Goal: Task Accomplishment & Management: Use online tool/utility

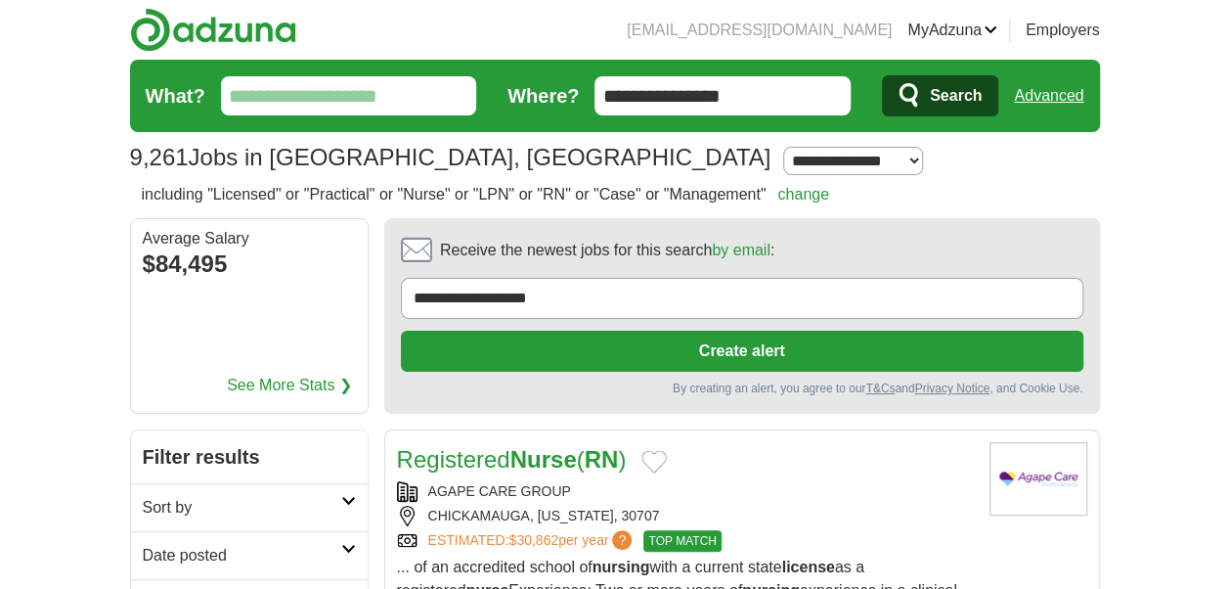
click at [312, 115] on form "**********" at bounding box center [615, 96] width 970 height 72
click at [305, 92] on input "What?" at bounding box center [349, 95] width 256 height 39
type input "***"
click at [882, 75] on button "Search" at bounding box center [940, 95] width 116 height 41
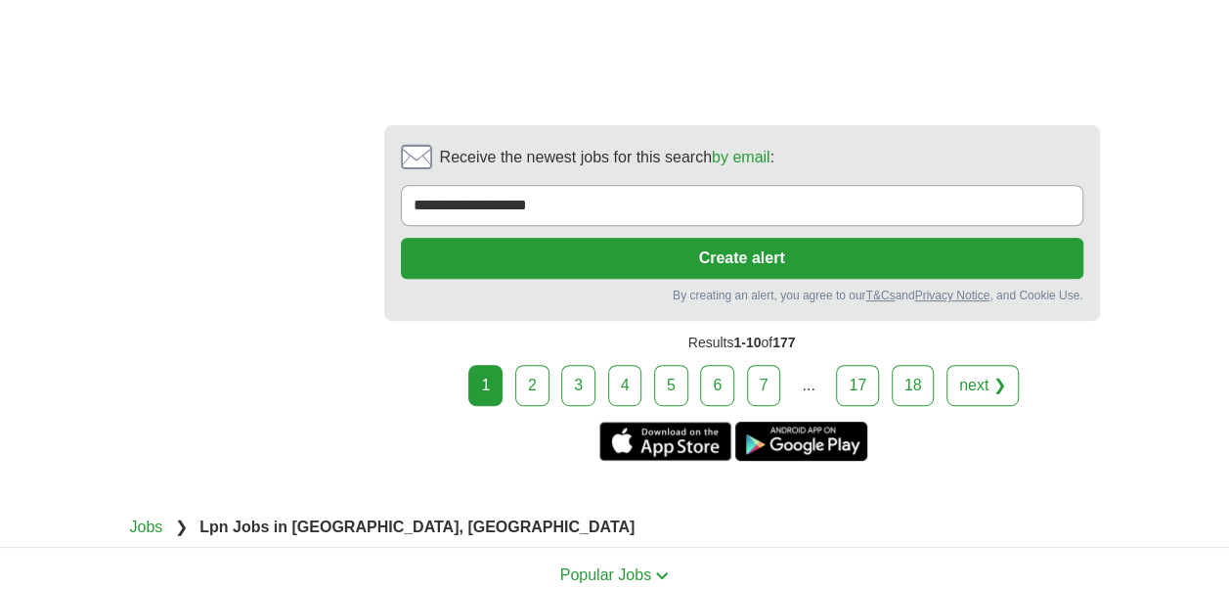
scroll to position [4008, 0]
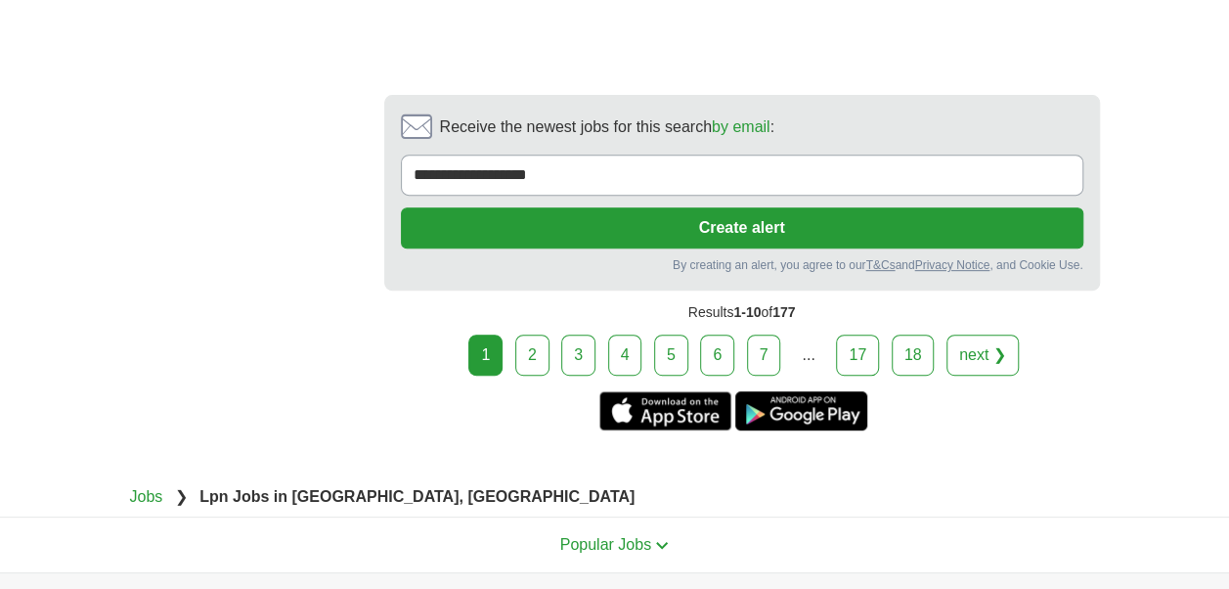
click at [537, 334] on link "2" at bounding box center [532, 354] width 34 height 41
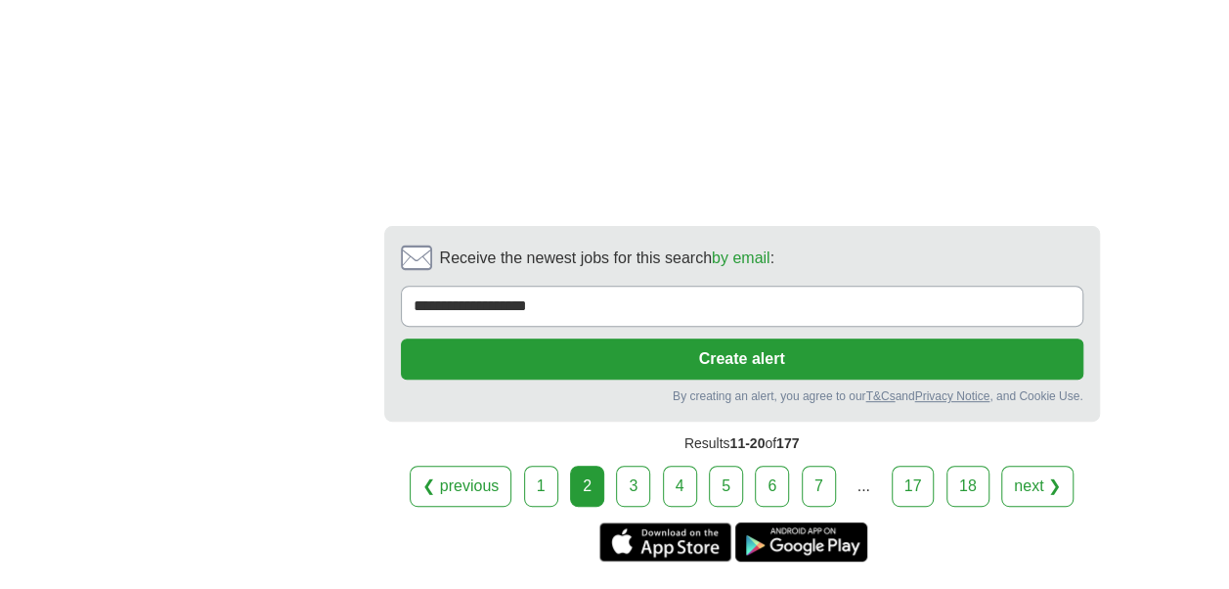
scroll to position [3911, 0]
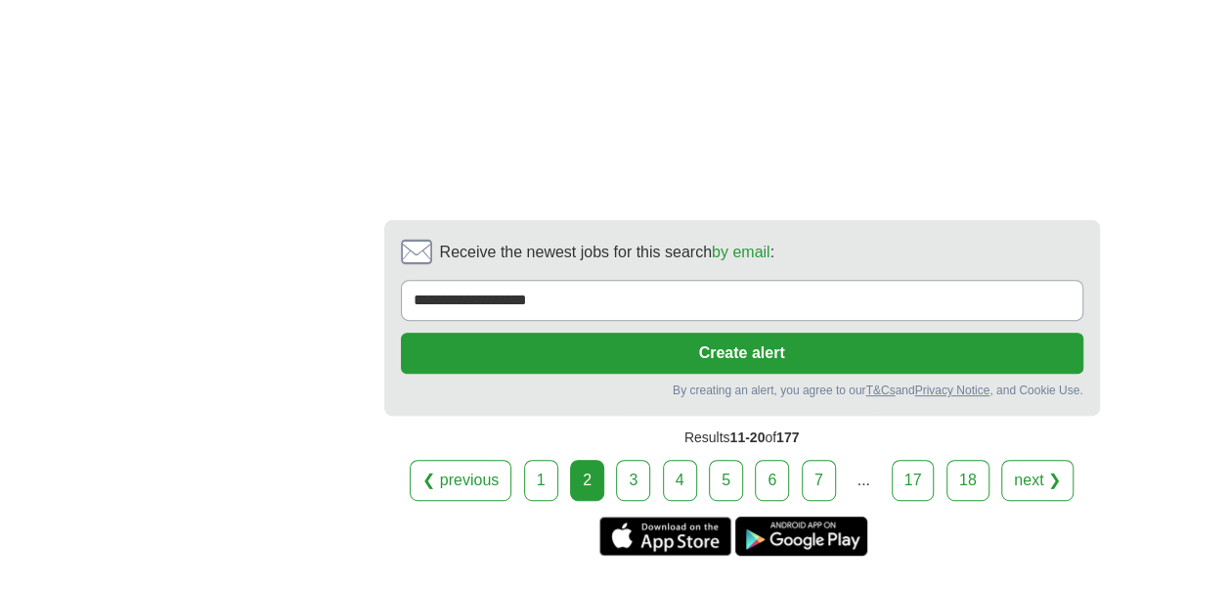
click at [635, 460] on link "3" at bounding box center [633, 480] width 34 height 41
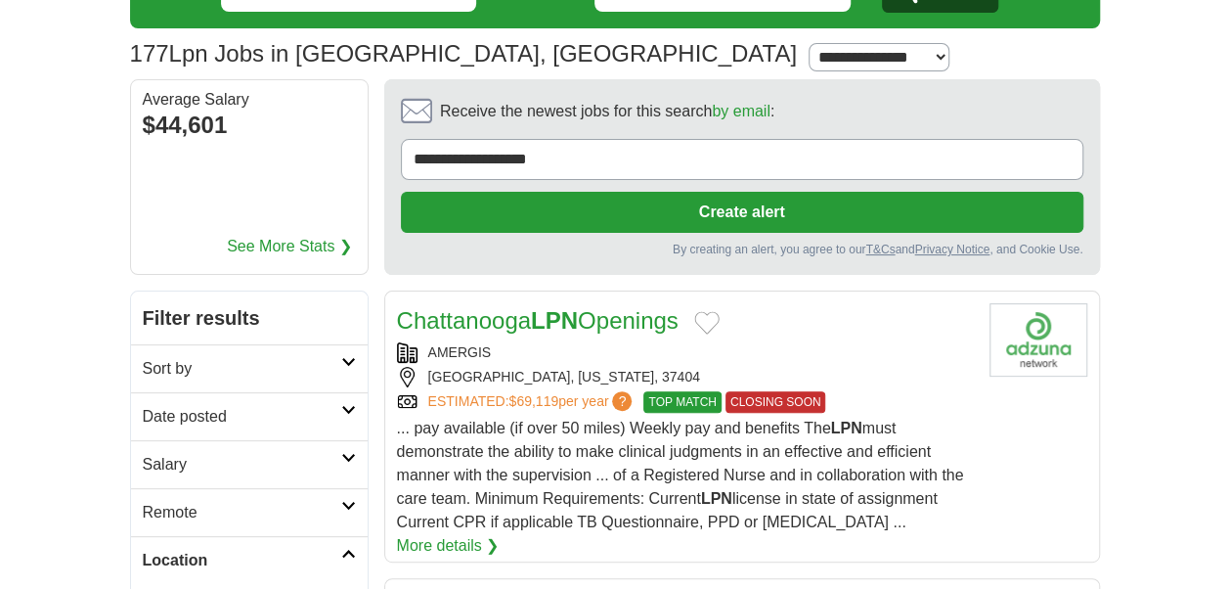
scroll to position [196, 0]
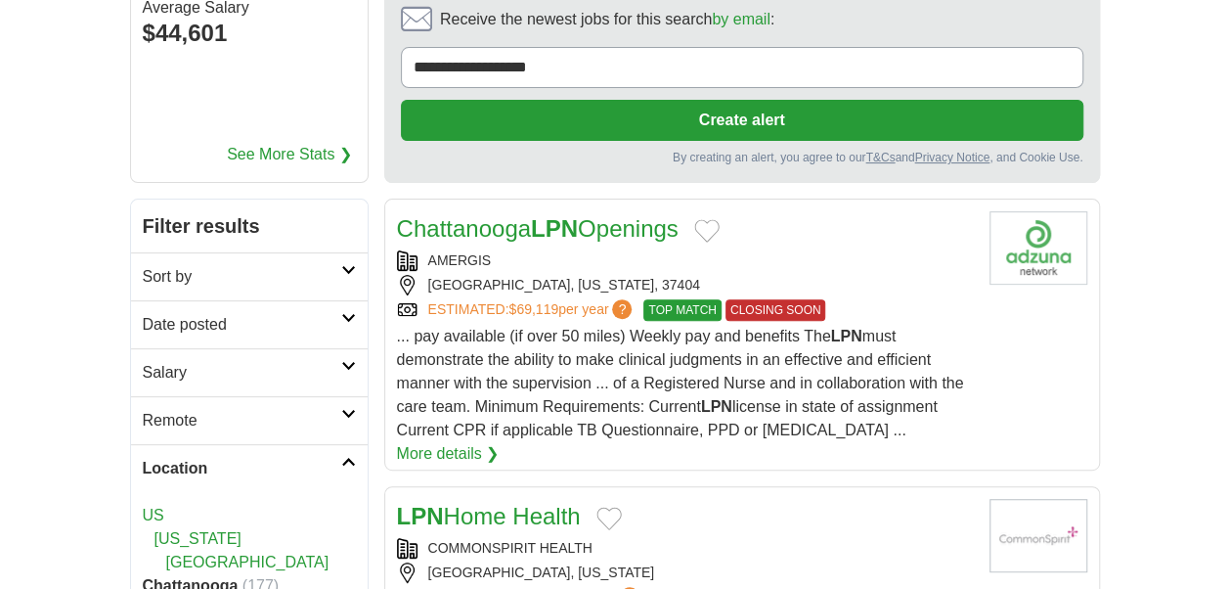
click at [500, 442] on link "More details ❯" at bounding box center [448, 453] width 103 height 23
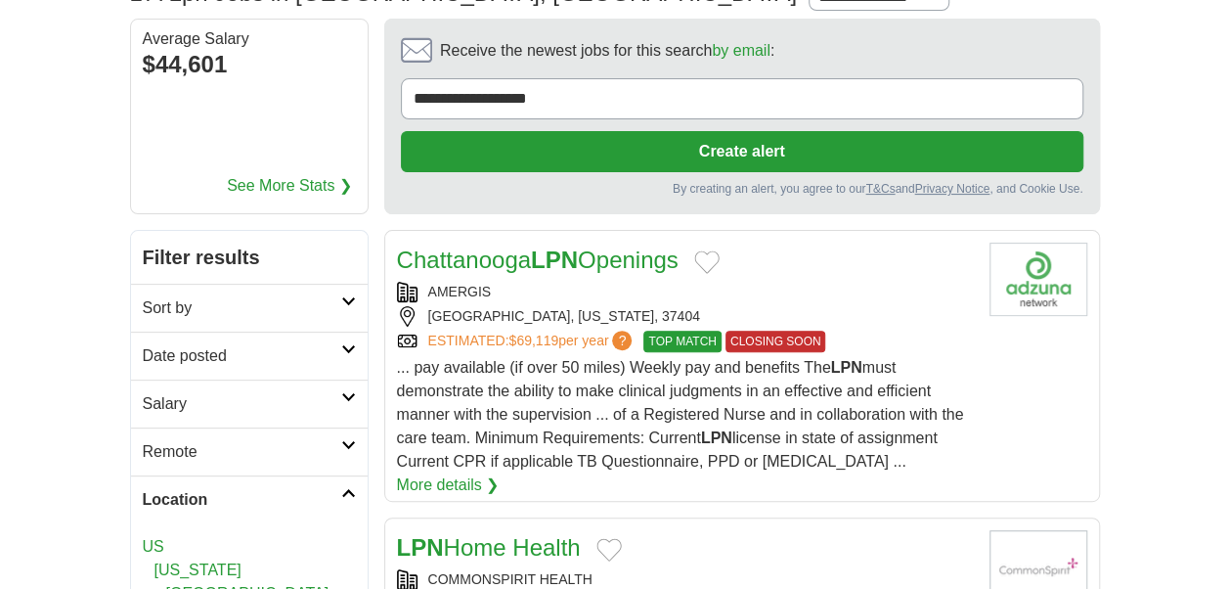
scroll to position [0, 0]
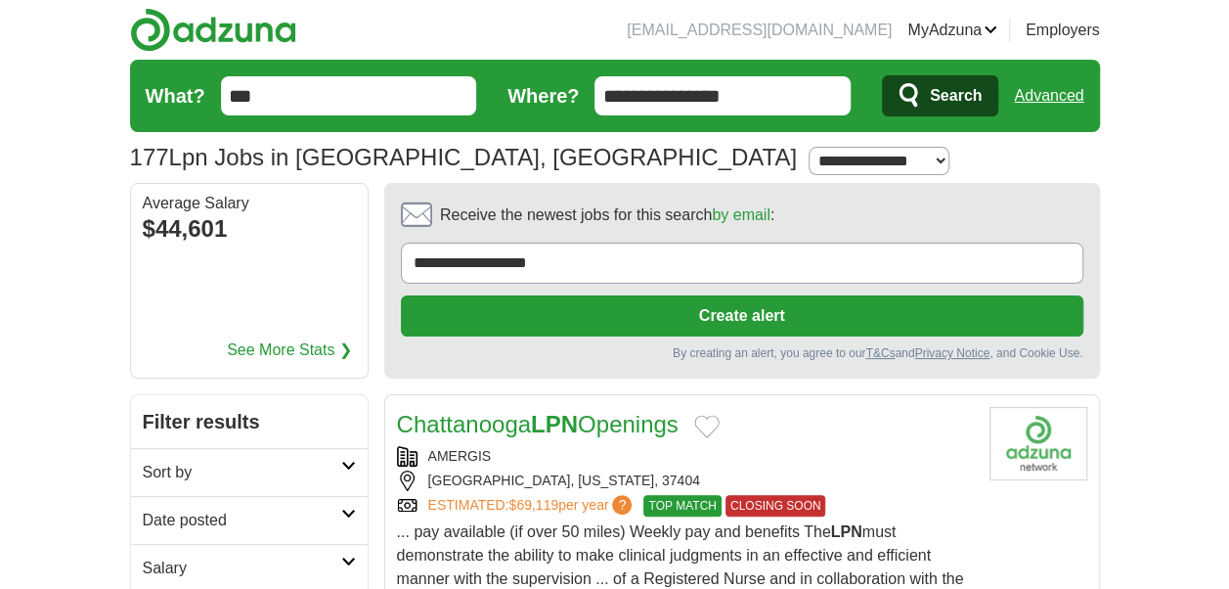
drag, startPoint x: 763, startPoint y: 98, endPoint x: 411, endPoint y: 86, distance: 352.2
click at [416, 83] on form "**********" at bounding box center [615, 96] width 970 height 72
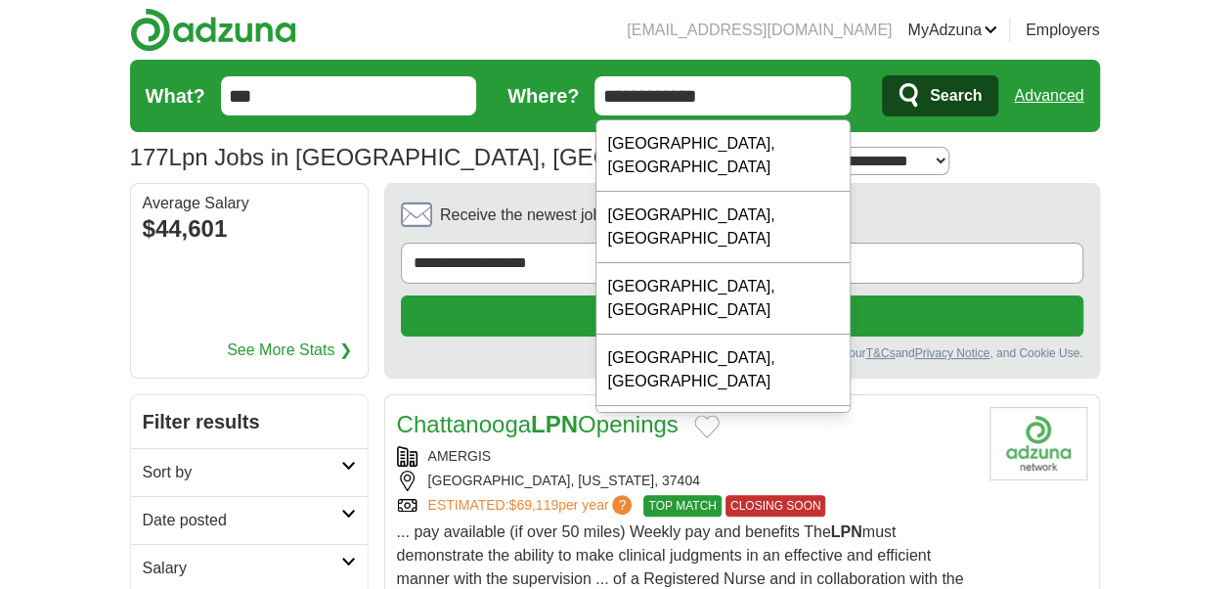
type input "**********"
click at [882, 75] on button "Search" at bounding box center [940, 95] width 116 height 41
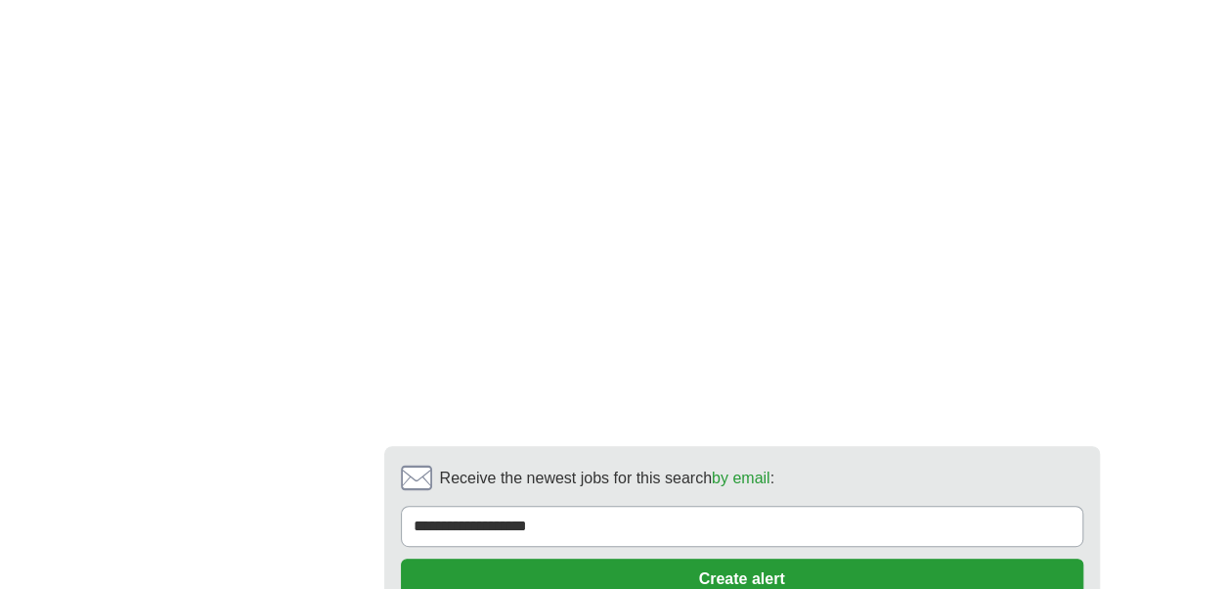
scroll to position [3911, 0]
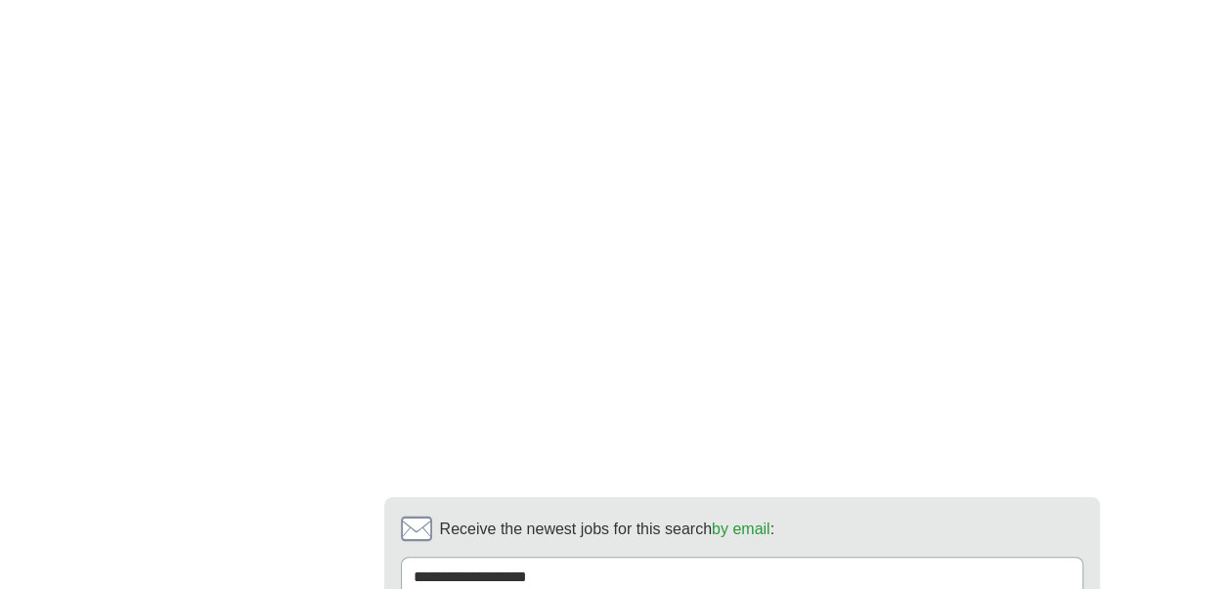
scroll to position [3715, 0]
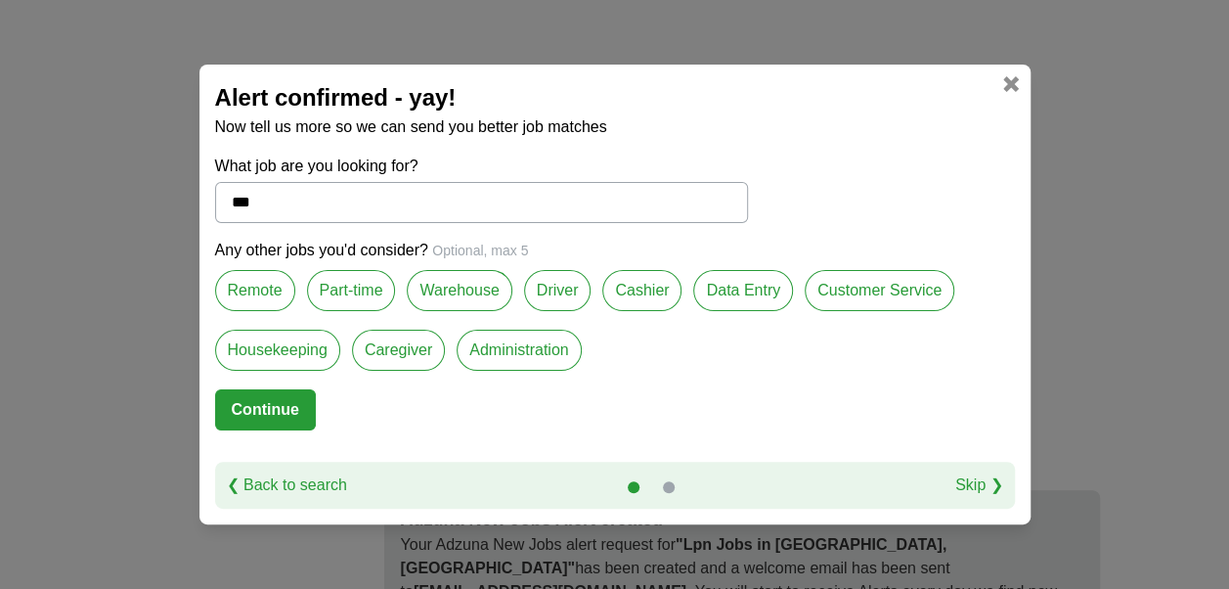
click at [1014, 83] on link at bounding box center [1011, 84] width 16 height 16
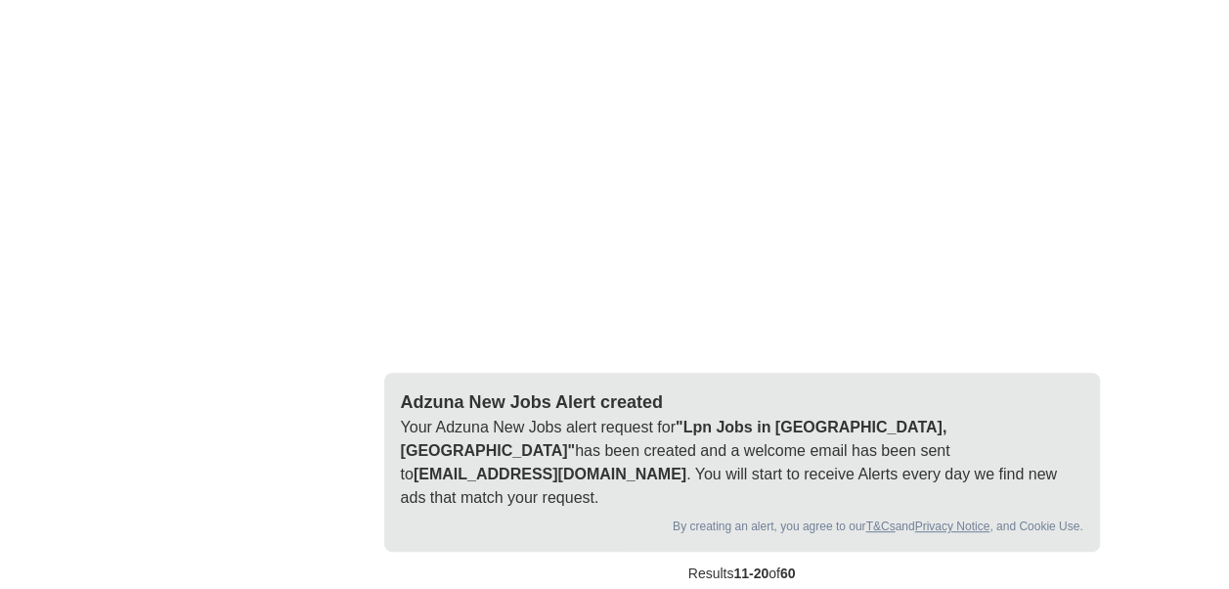
scroll to position [4106, 0]
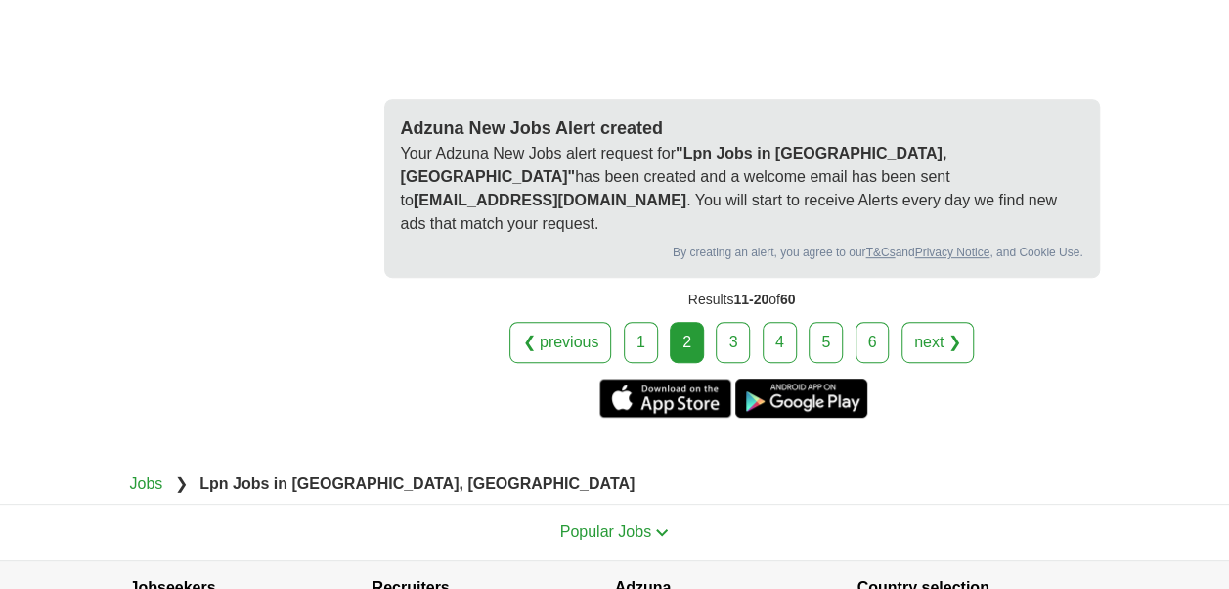
click at [740, 322] on link "3" at bounding box center [733, 342] width 34 height 41
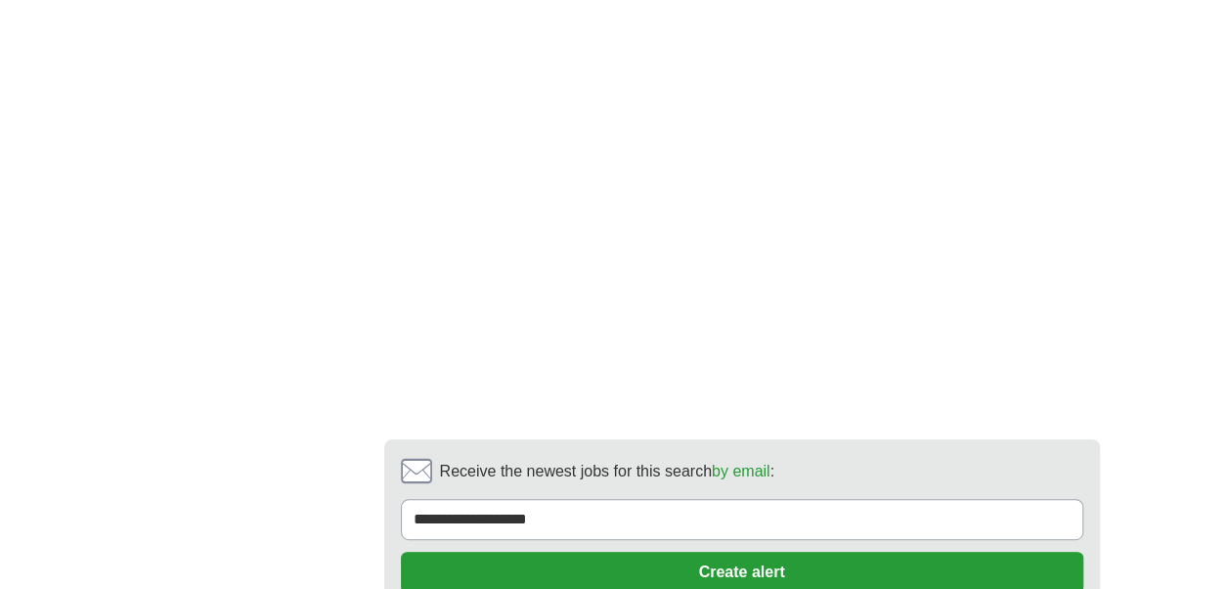
scroll to position [3911, 0]
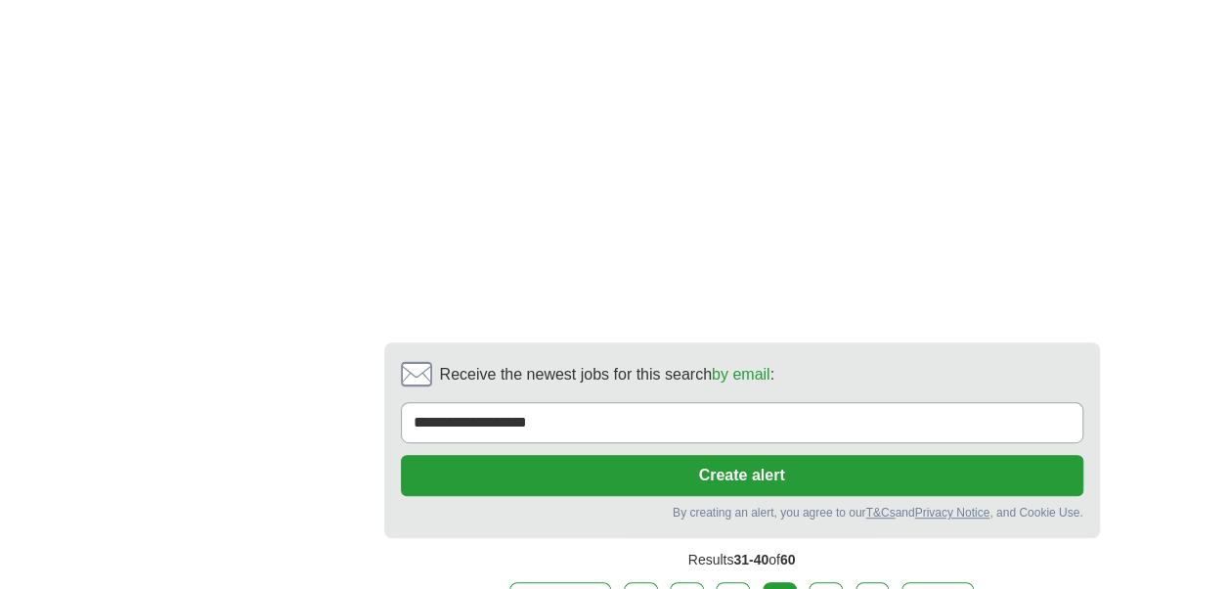
scroll to position [4008, 0]
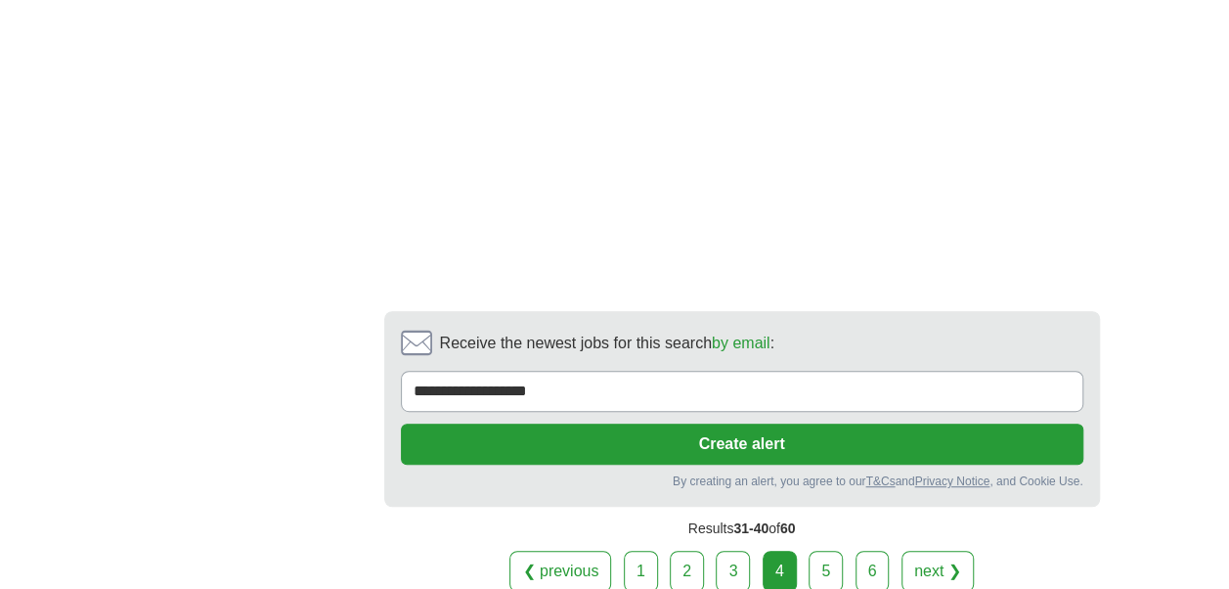
click at [833, 550] on link "5" at bounding box center [826, 570] width 34 height 41
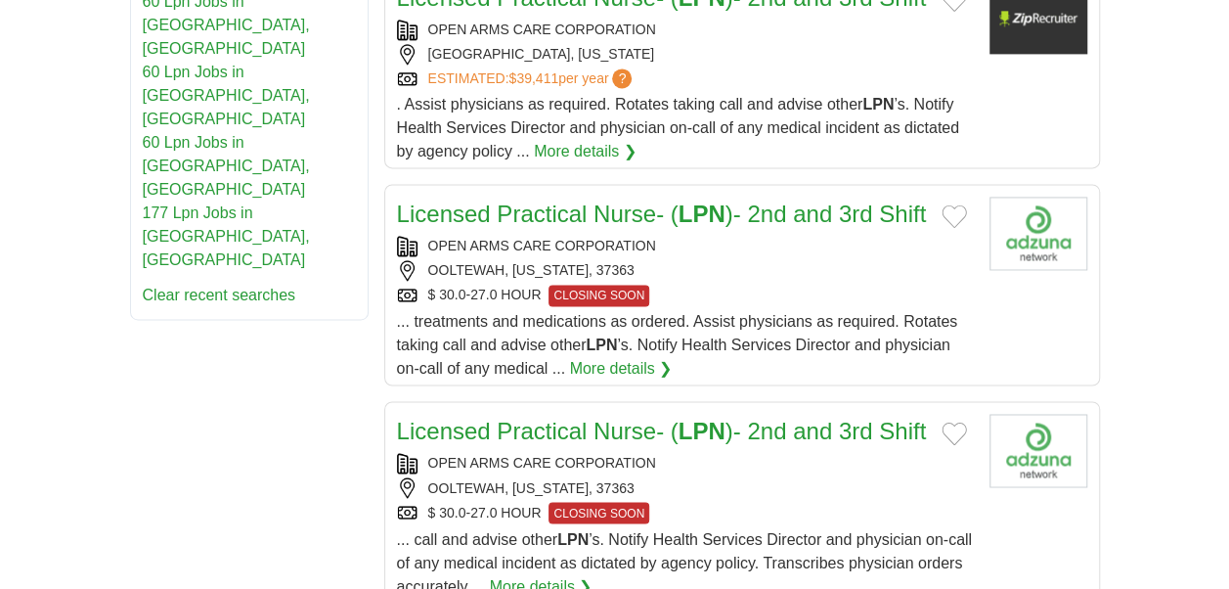
scroll to position [1369, 0]
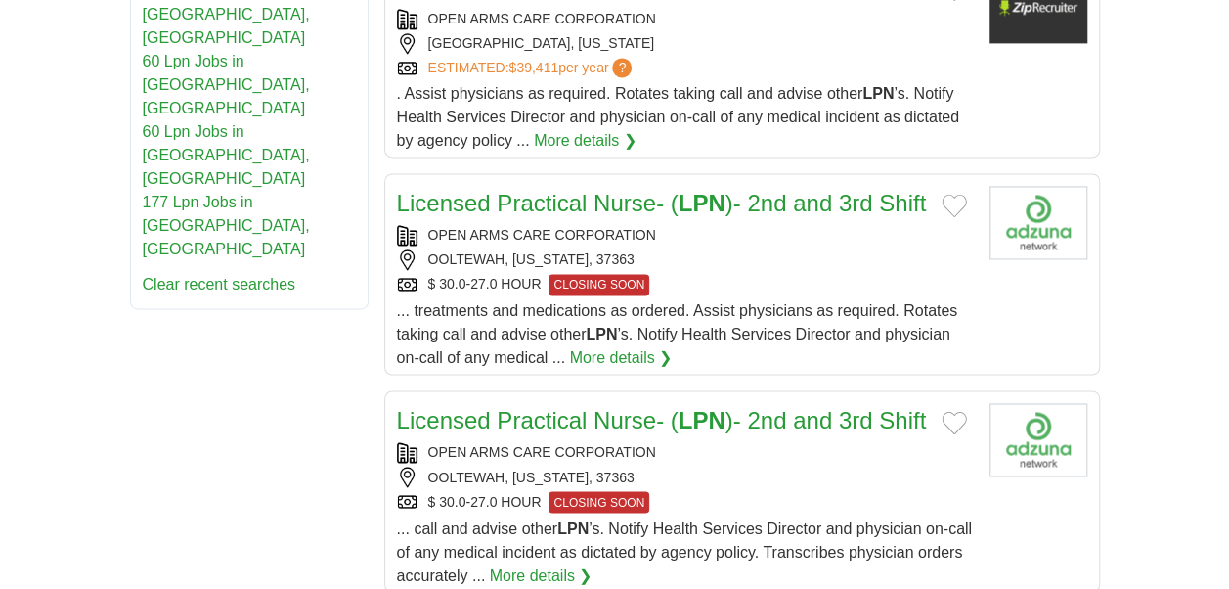
click at [652, 346] on link "More details ❯" at bounding box center [620, 357] width 103 height 23
